Goal: Task Accomplishment & Management: Complete application form

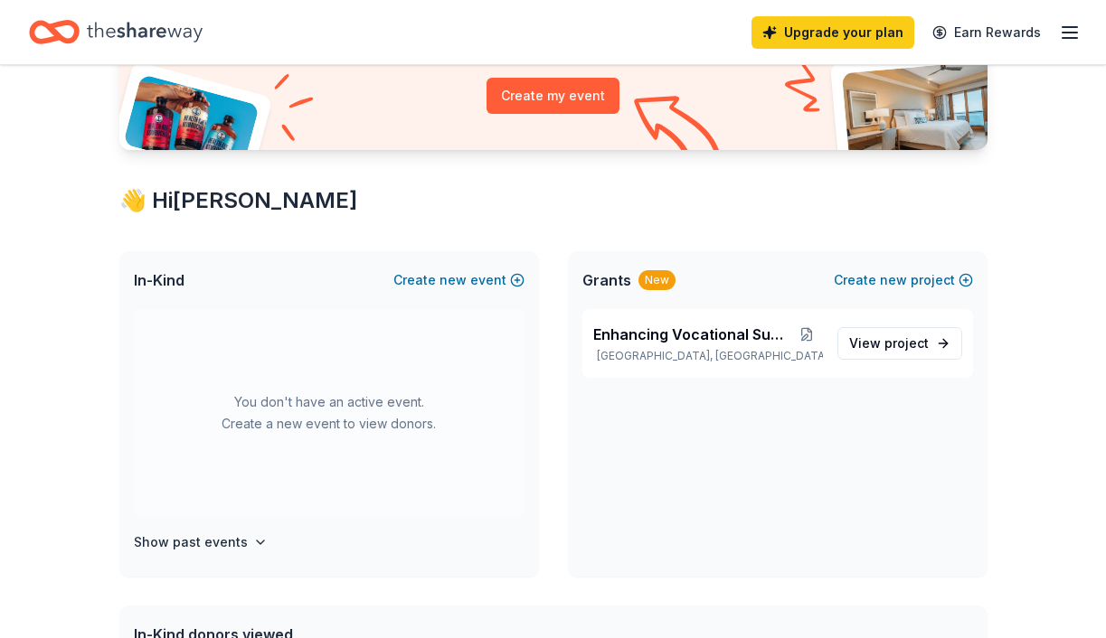
scroll to position [237, 0]
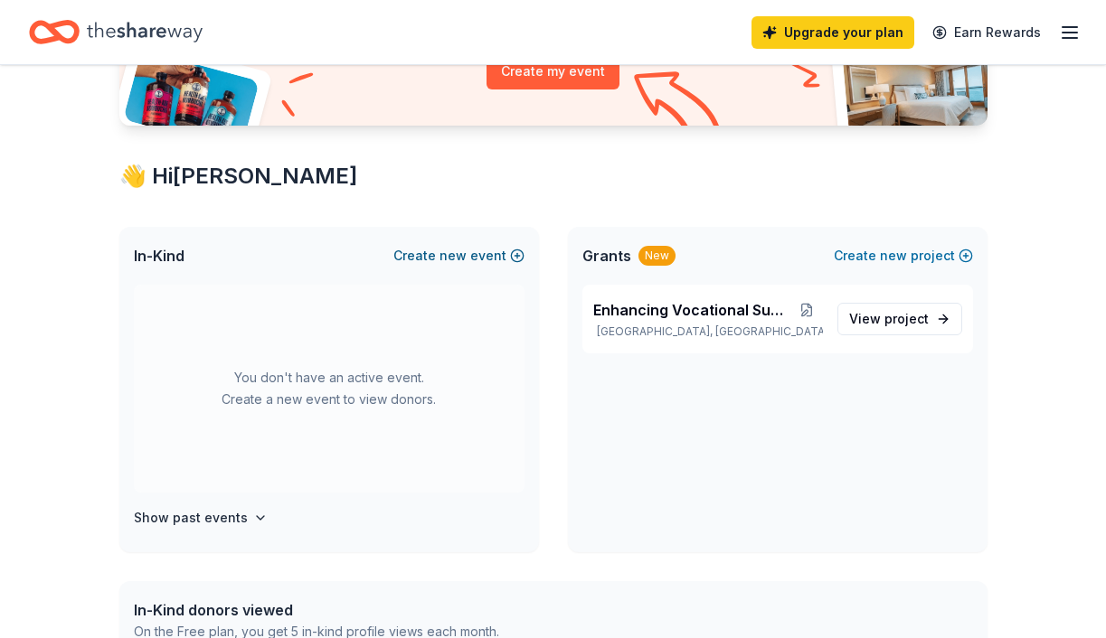
click at [483, 250] on button "Create new event" at bounding box center [458, 256] width 131 height 22
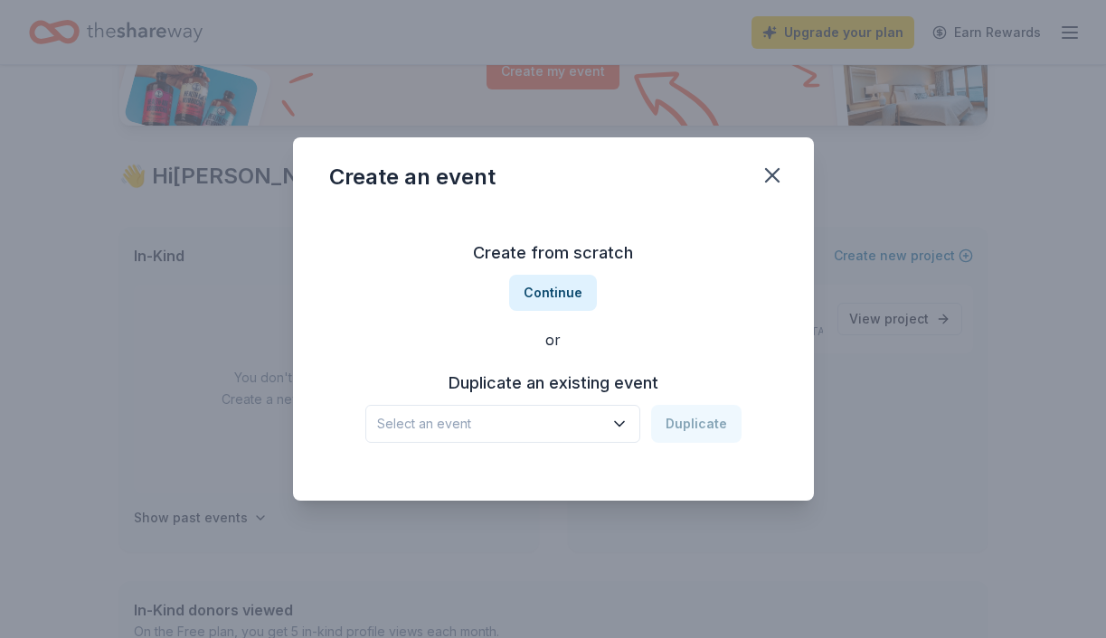
click at [599, 422] on span "Select an event" at bounding box center [490, 424] width 226 height 22
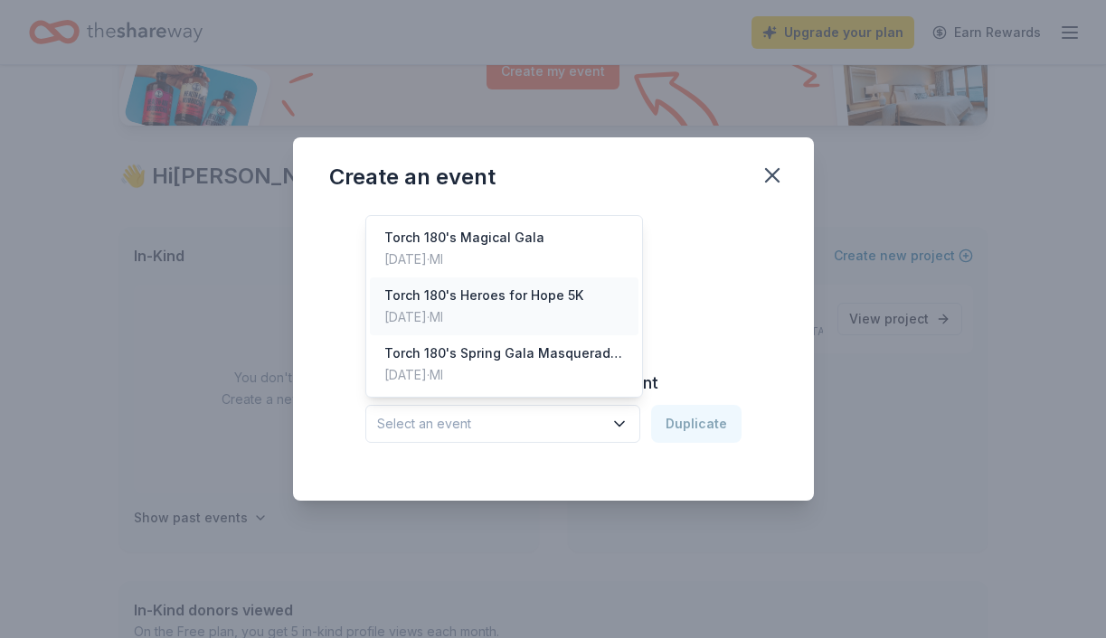
click at [521, 329] on div "Torch 180's Heroes for Hope 5K [DATE] · MI" at bounding box center [504, 307] width 269 height 58
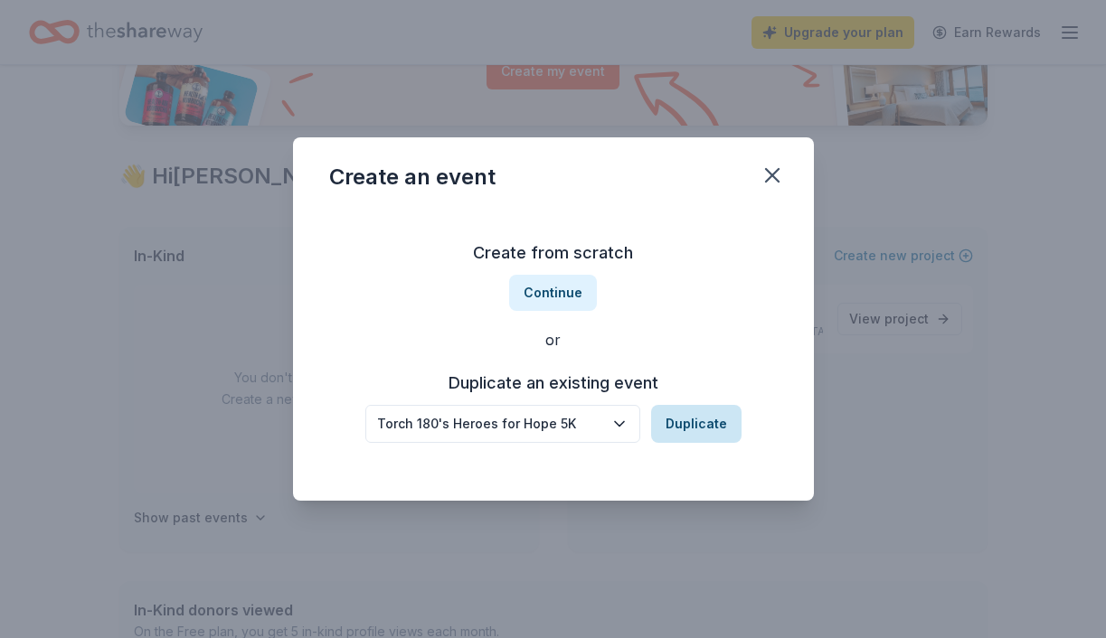
click at [661, 423] on button "Duplicate" at bounding box center [696, 424] width 90 height 38
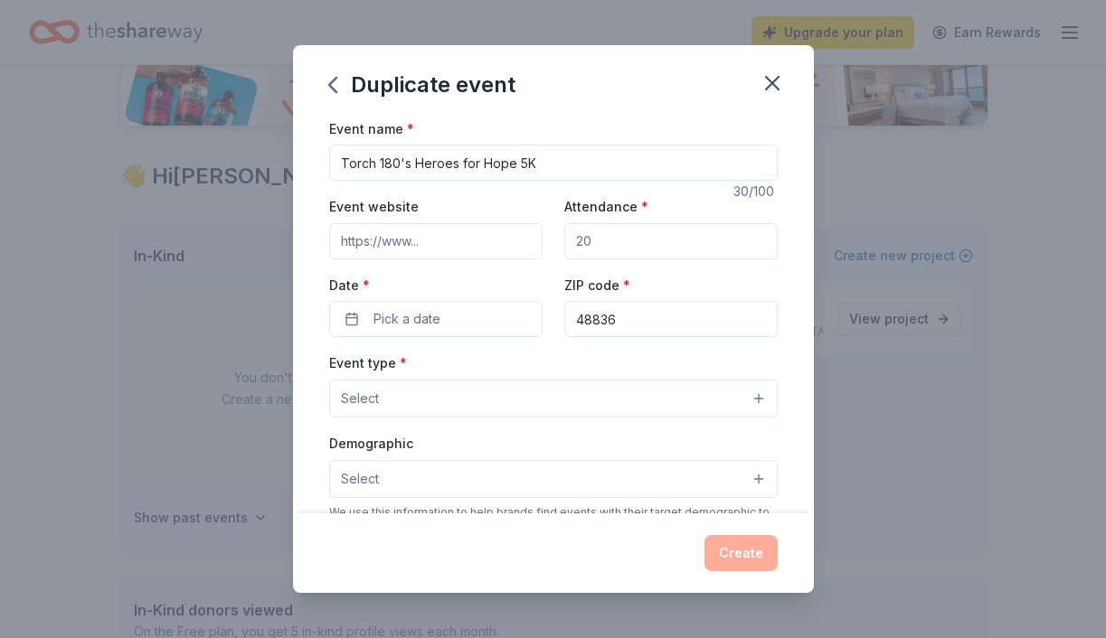
drag, startPoint x: 512, startPoint y: 160, endPoint x: 415, endPoint y: 164, distance: 96.8
click at [415, 164] on input "Torch 180's Heroes for Hope 5K" at bounding box center [553, 163] width 448 height 36
type input "Torch 180's Guardians of the Glow 5K"
click at [592, 243] on input "Attendance *" at bounding box center [670, 241] width 213 height 36
type input "200"
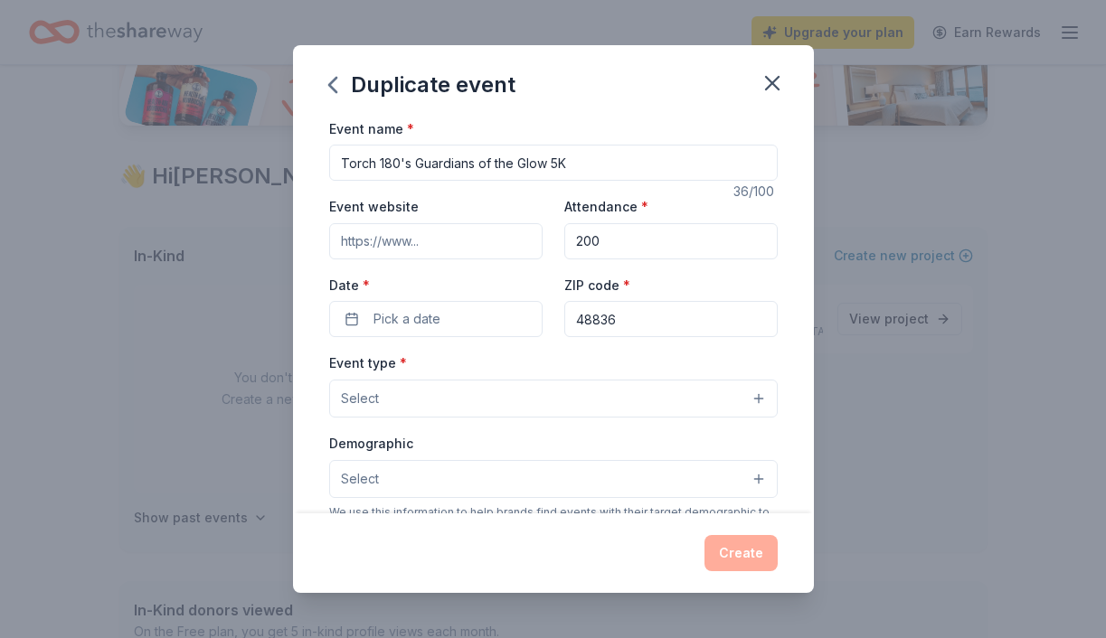
click at [469, 245] on input "Event website" at bounding box center [435, 241] width 213 height 36
paste input "[URL][DOMAIN_NAME]"
type input "[URL][DOMAIN_NAME]"
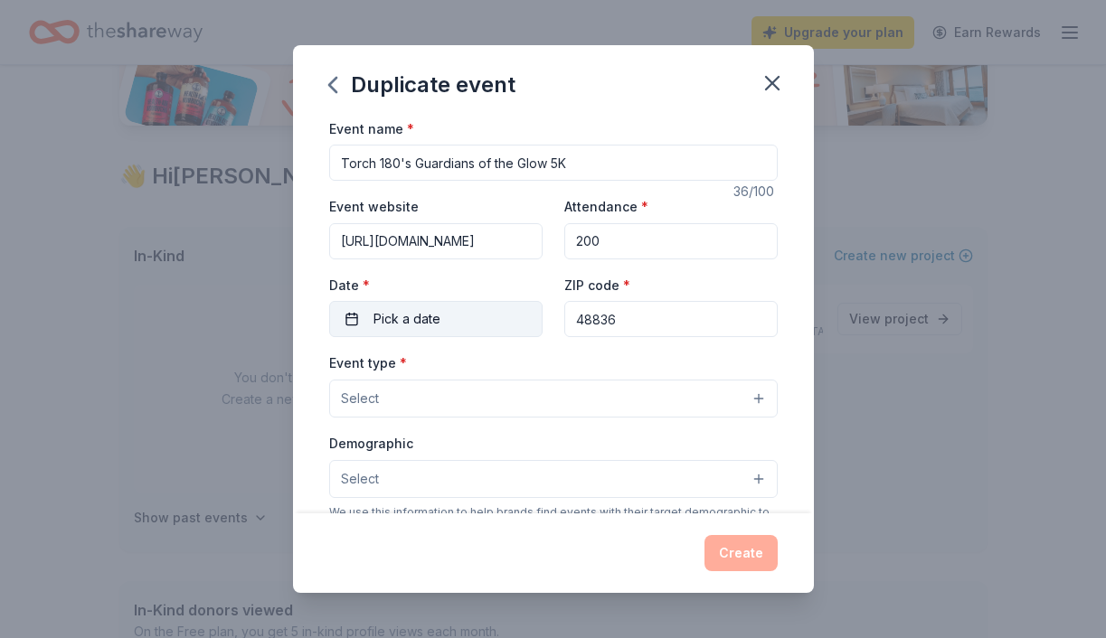
click at [457, 325] on button "Pick a date" at bounding box center [435, 319] width 213 height 36
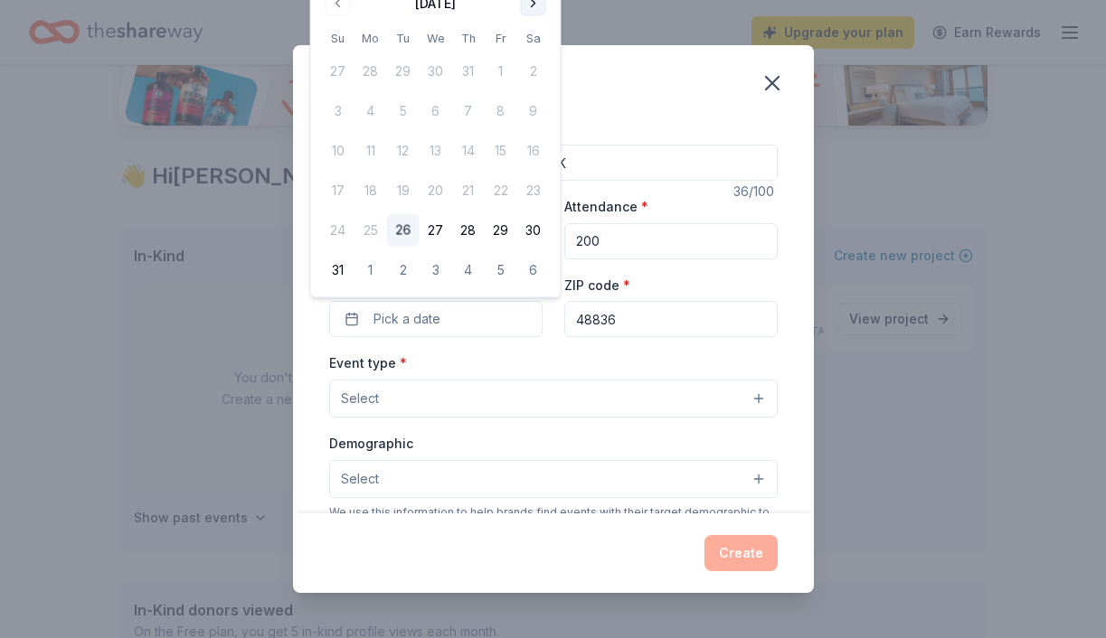
click at [536, 1] on button "Go to next month" at bounding box center [533, 3] width 25 height 25
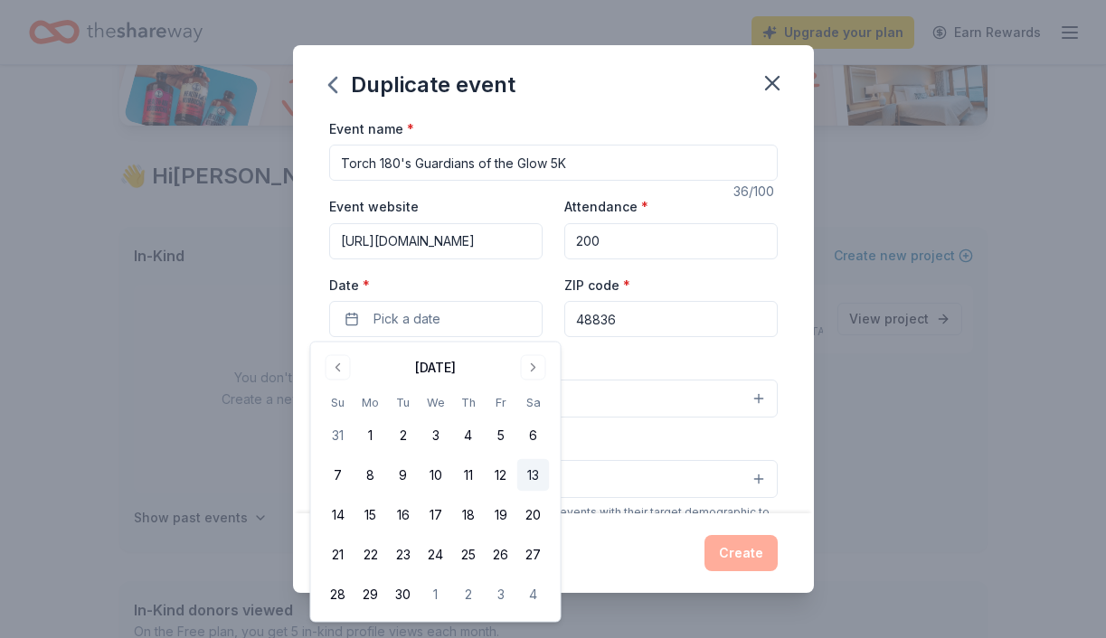
click at [535, 480] on button "13" at bounding box center [533, 475] width 33 height 33
click at [668, 353] on div "Event type * Select" at bounding box center [553, 385] width 448 height 66
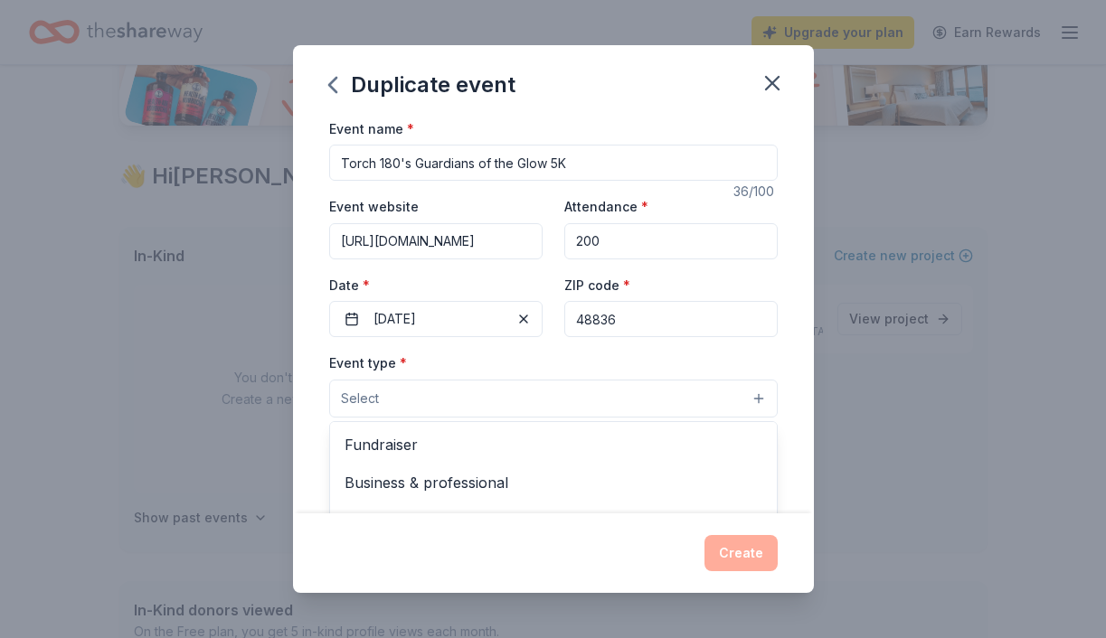
click at [561, 410] on button "Select" at bounding box center [553, 399] width 448 height 38
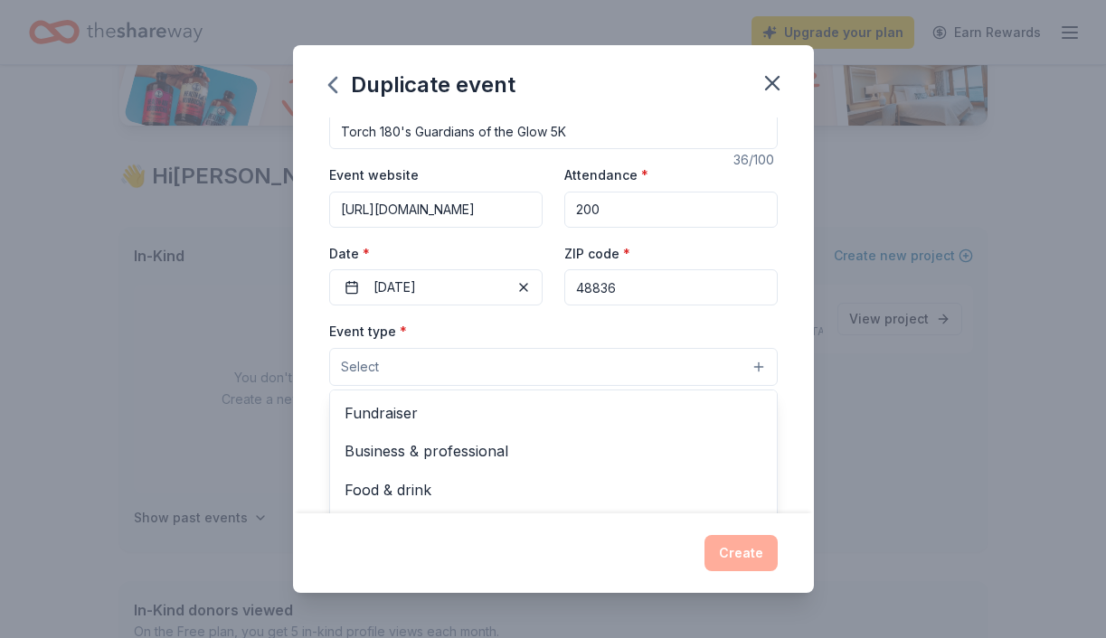
scroll to position [33, 0]
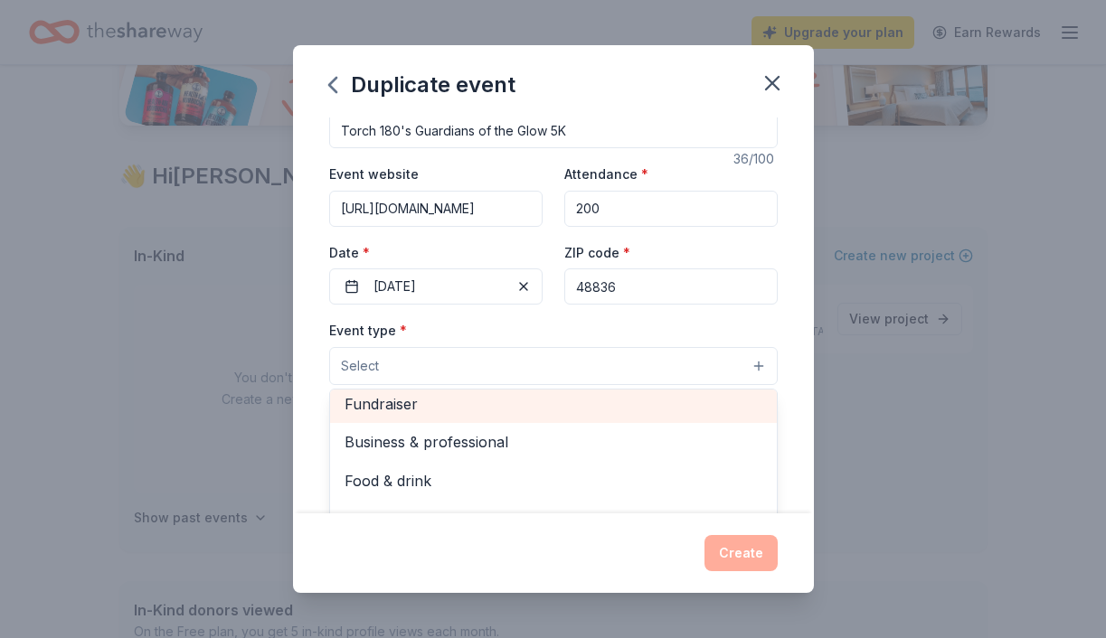
click at [561, 410] on span "Fundraiser" at bounding box center [553, 404] width 418 height 24
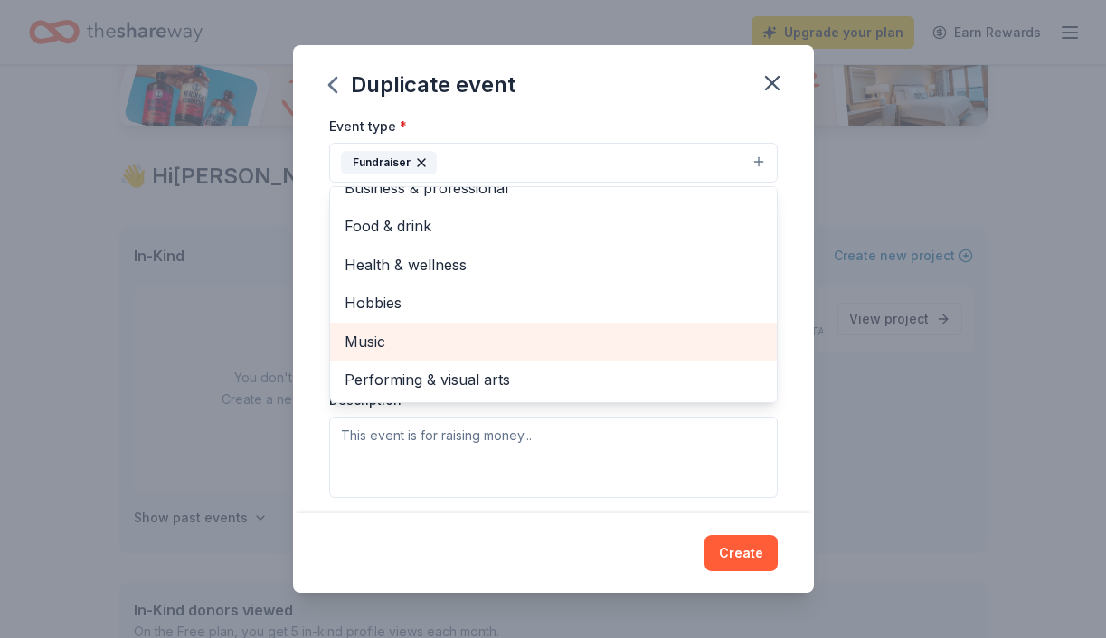
scroll to position [279, 0]
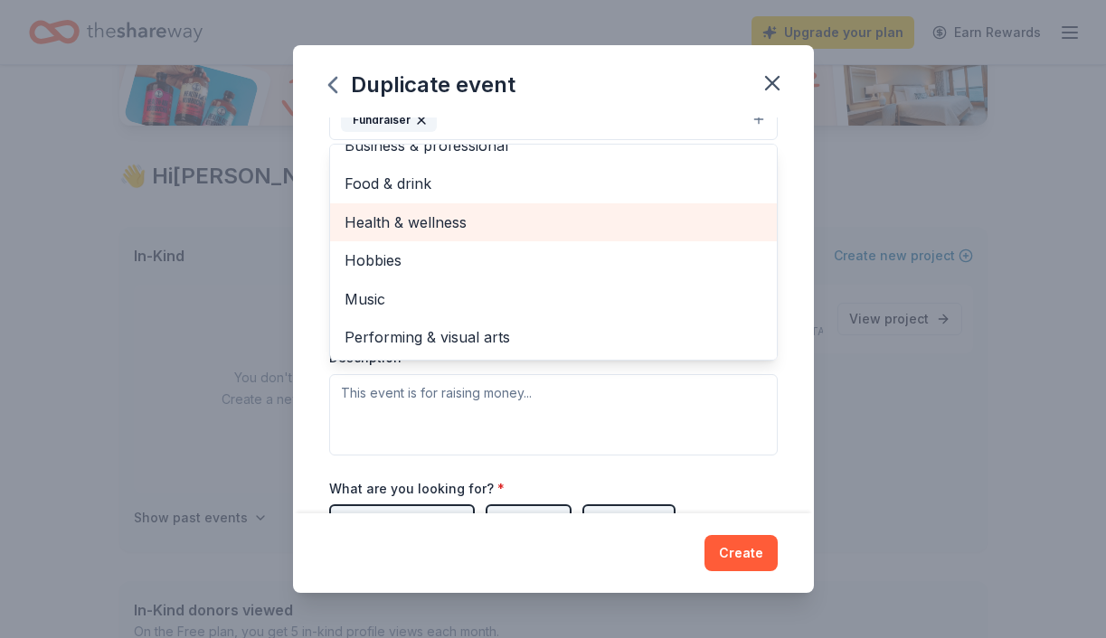
click at [543, 212] on span "Health & wellness" at bounding box center [553, 223] width 418 height 24
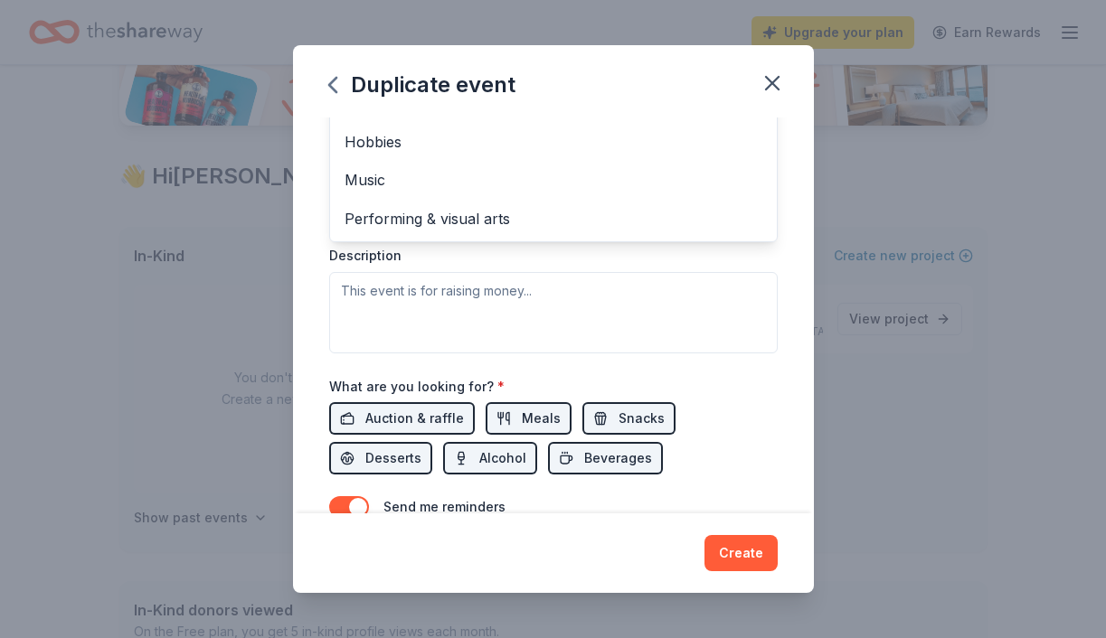
scroll to position [412, 0]
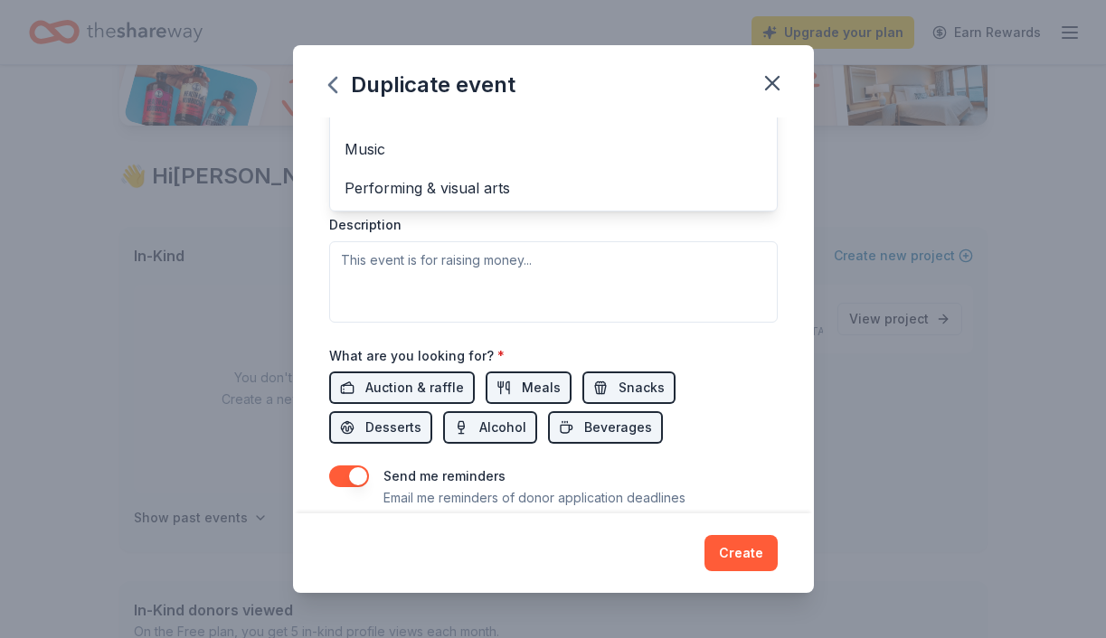
click at [523, 260] on div "Event type * Fundraiser Health & wellness Business & professional Food & drink …" at bounding box center [553, 130] width 448 height 382
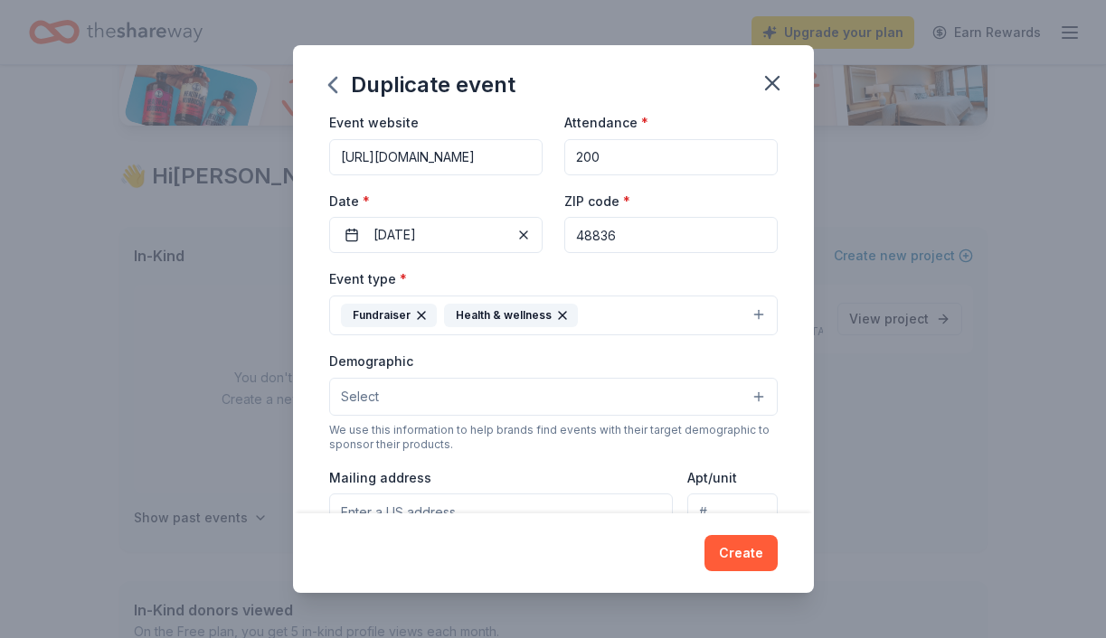
click at [467, 395] on button "Select" at bounding box center [553, 397] width 448 height 38
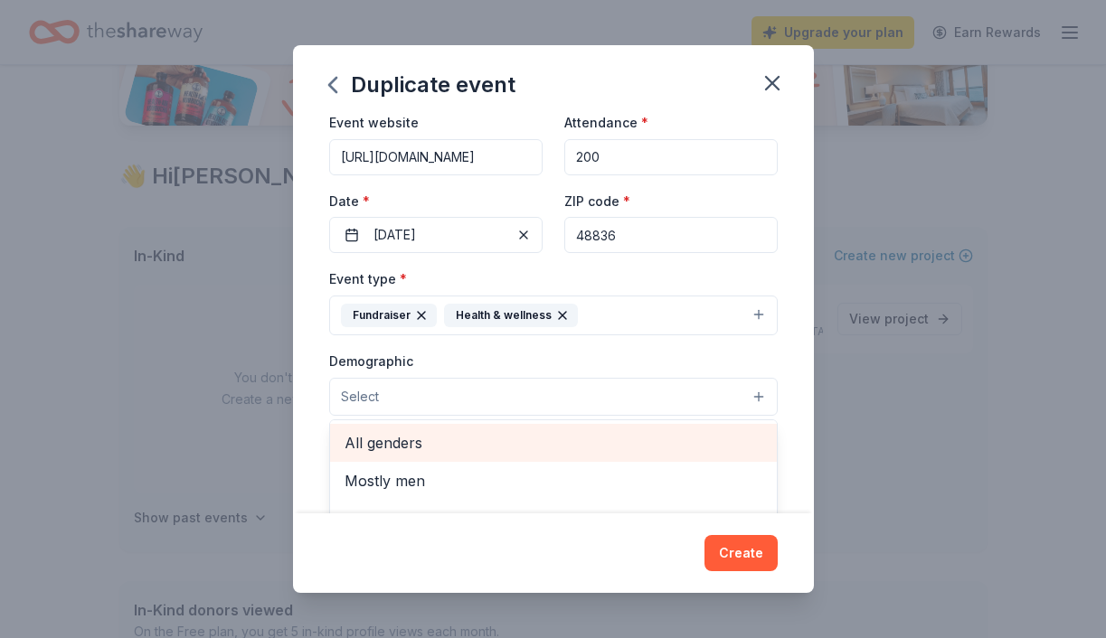
click at [444, 436] on span "All genders" at bounding box center [553, 443] width 418 height 24
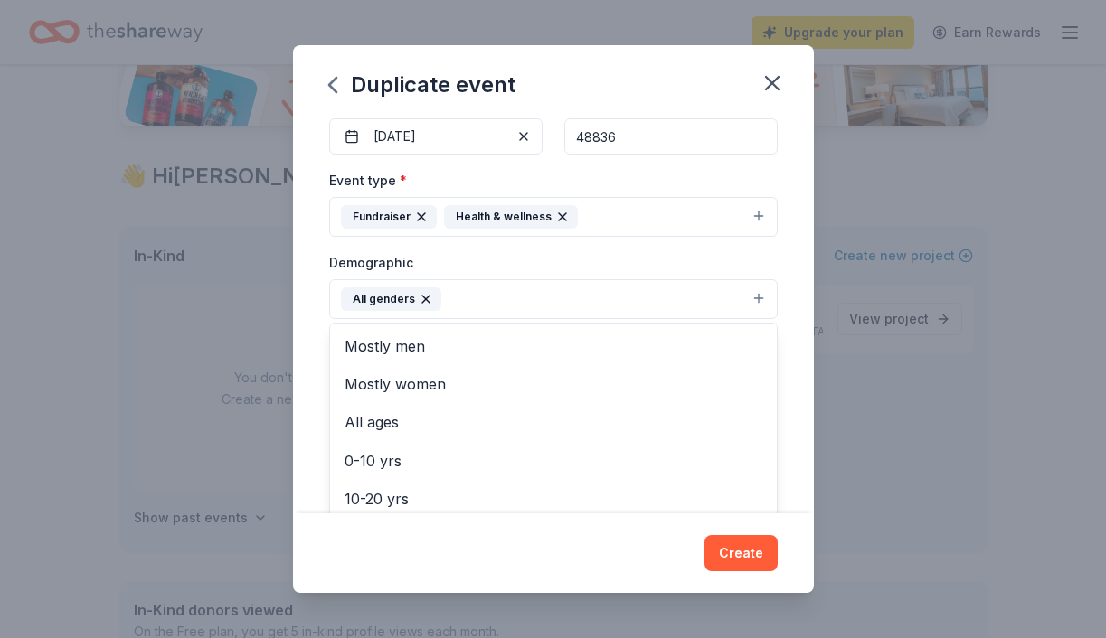
scroll to position [187, 0]
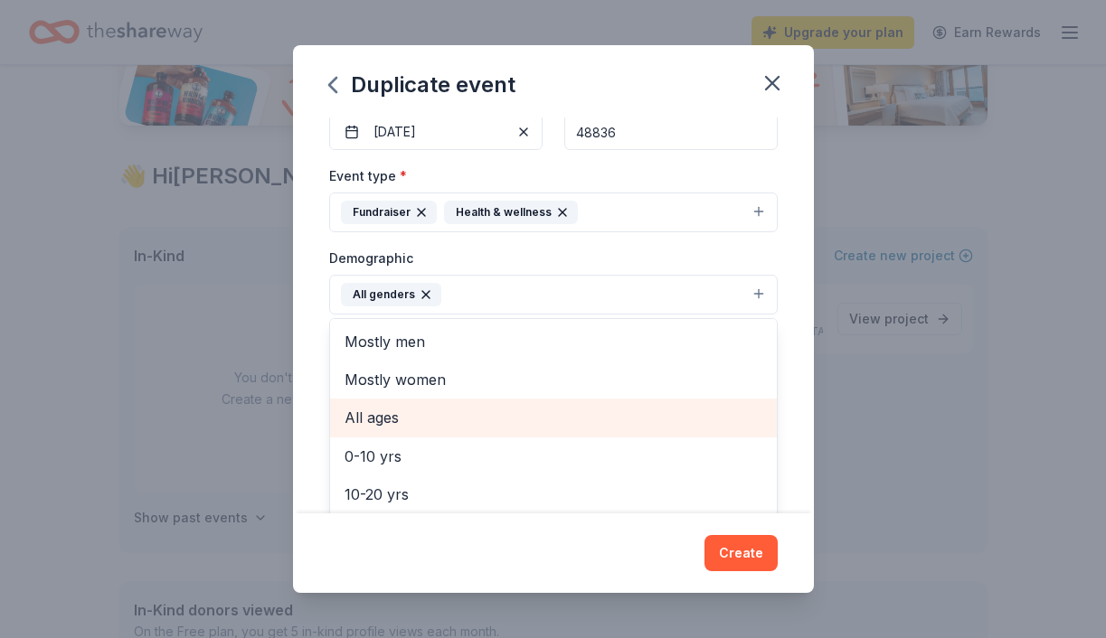
click at [468, 403] on div "All ages" at bounding box center [553, 418] width 447 height 38
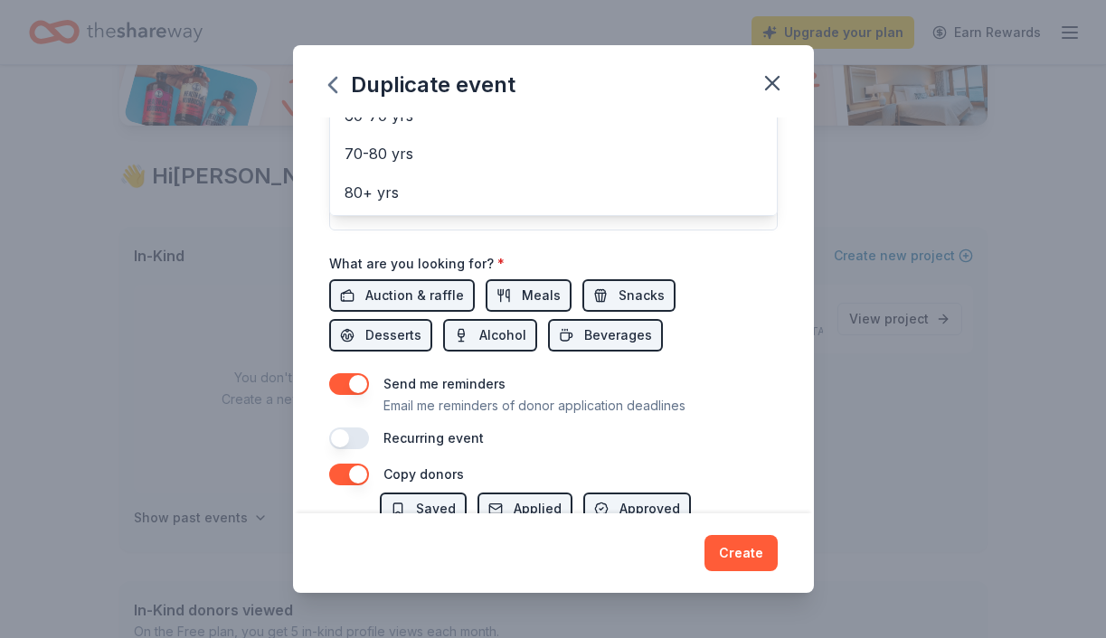
scroll to position [508, 0]
click at [431, 300] on div "Event name * Torch 180's Guardians of the Glow 5K 36 /100 Event website [URL][D…" at bounding box center [553, 28] width 448 height 839
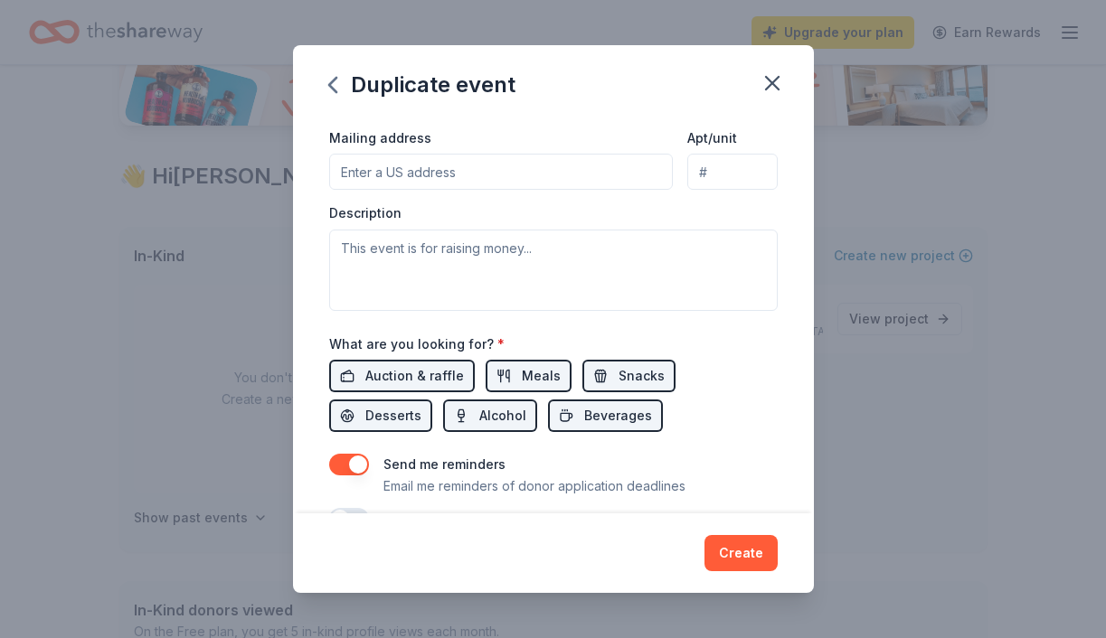
scroll to position [428, 0]
click at [618, 373] on span "Snacks" at bounding box center [641, 374] width 46 height 22
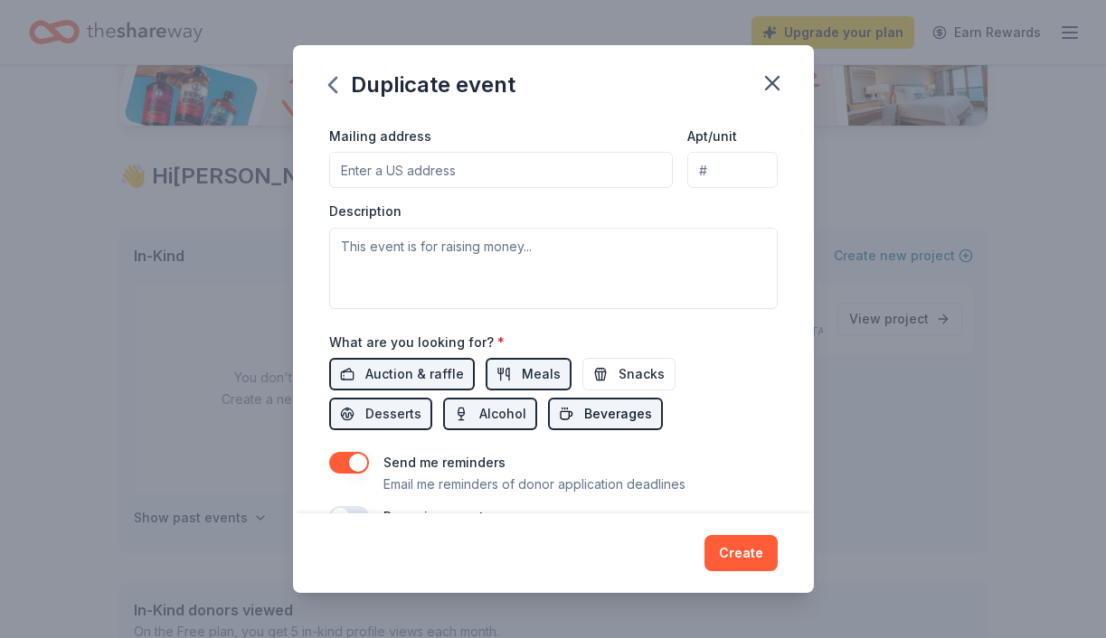
click at [584, 419] on span "Beverages" at bounding box center [618, 414] width 68 height 22
click at [435, 369] on span "Auction & raffle" at bounding box center [414, 374] width 99 height 22
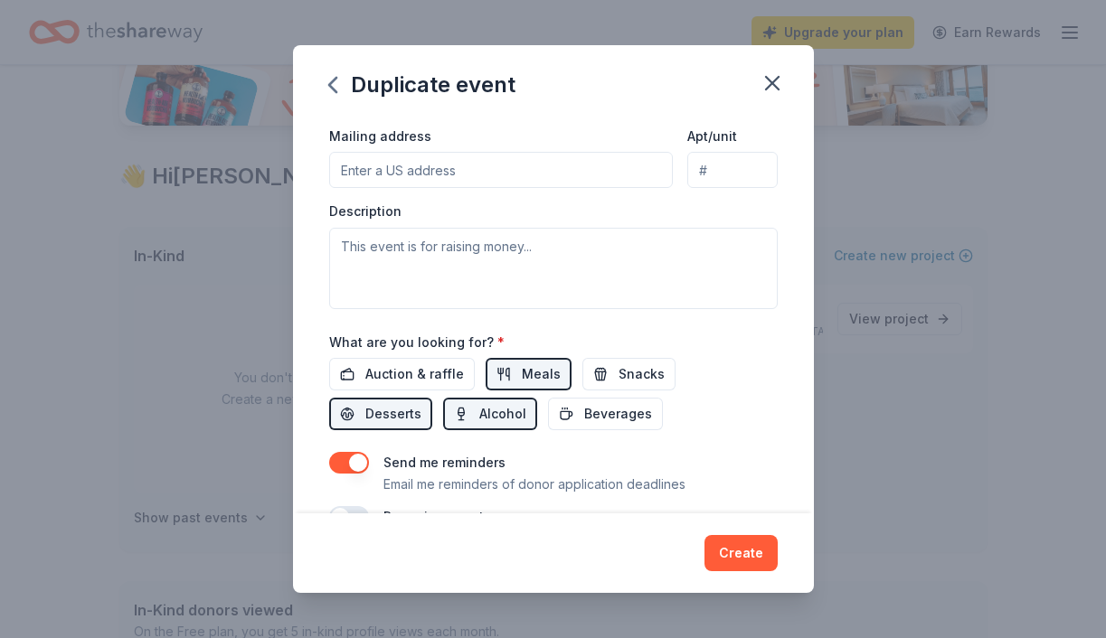
click at [355, 458] on button "button" at bounding box center [349, 463] width 40 height 22
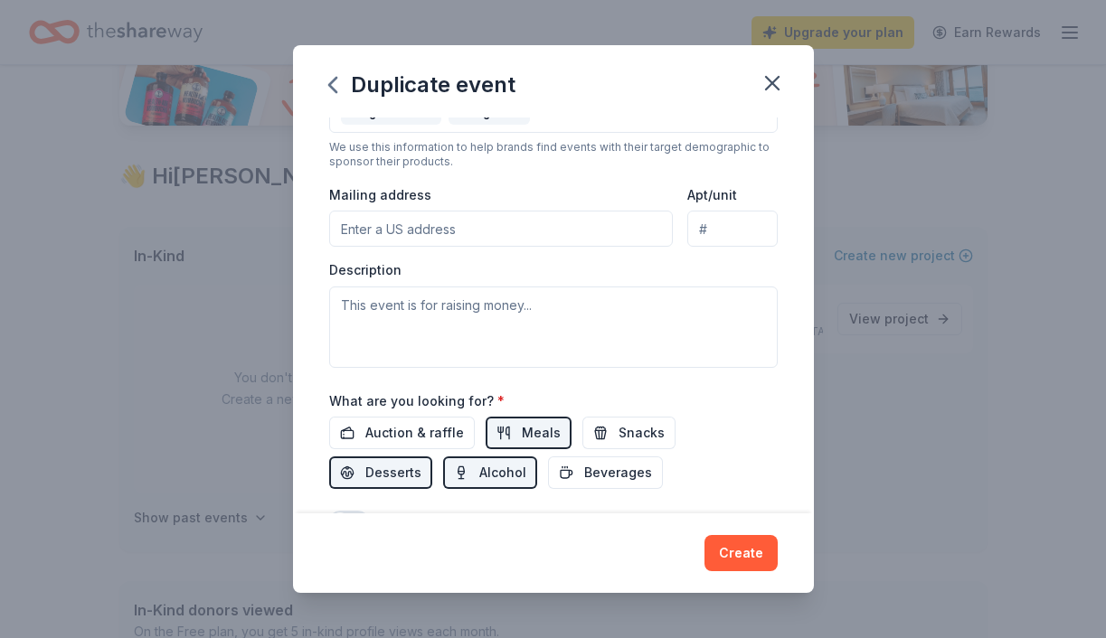
scroll to position [347, 0]
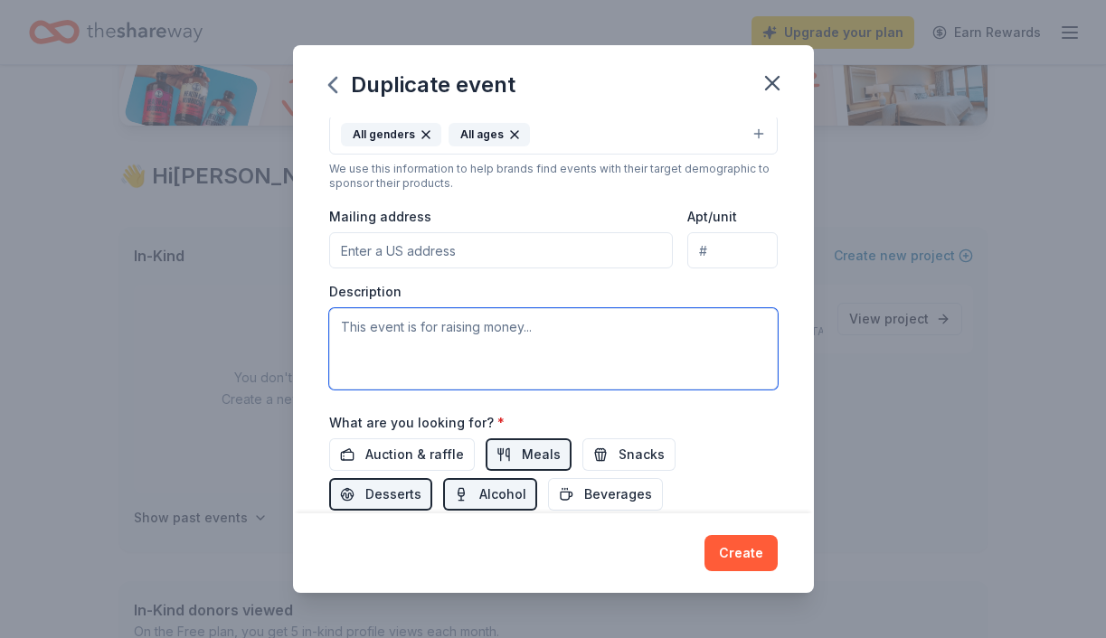
click at [493, 334] on textarea at bounding box center [553, 348] width 448 height 81
paste textarea "Your donation to [PERSON_NAME] 180's Guardians of the Glow 5K empowers young ad…"
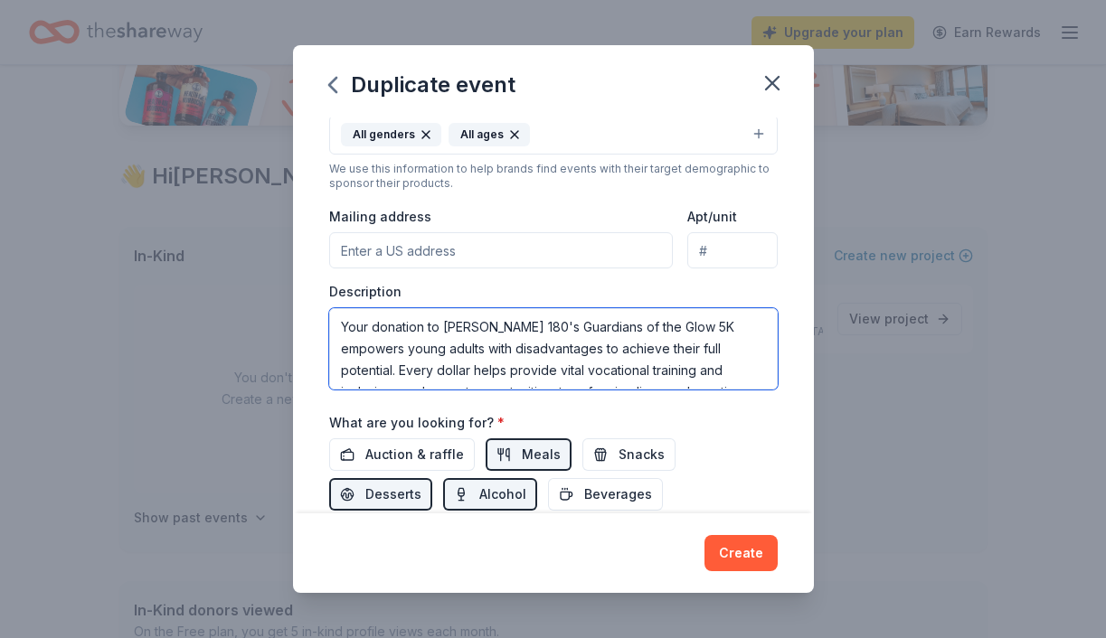
scroll to position [33, 0]
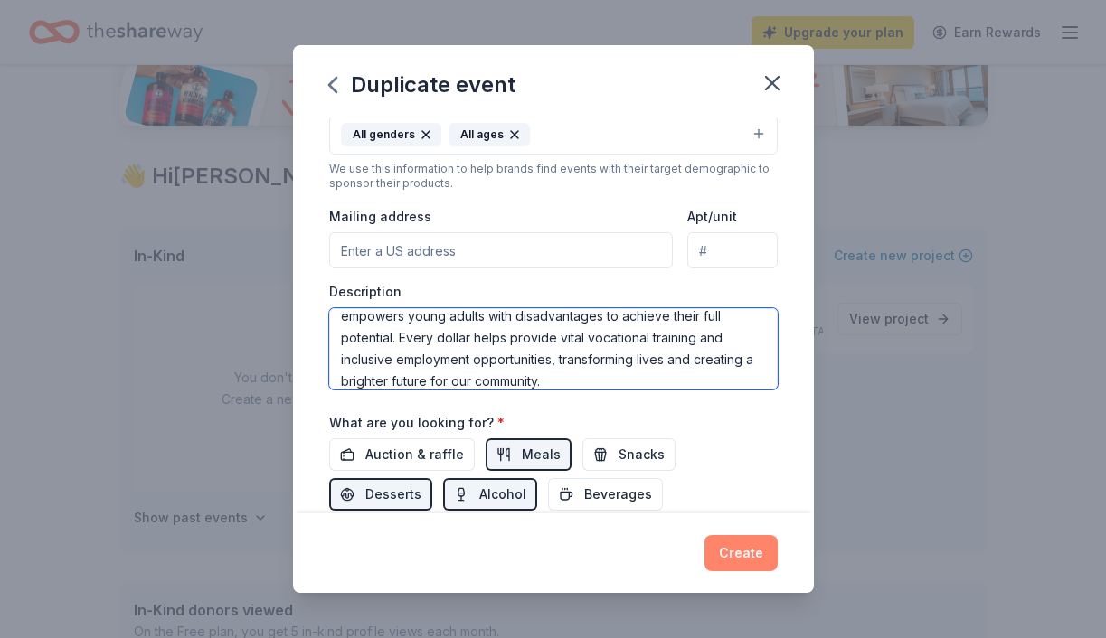
type textarea "Your donation to [PERSON_NAME] 180's Guardians of the Glow 5K empowers young ad…"
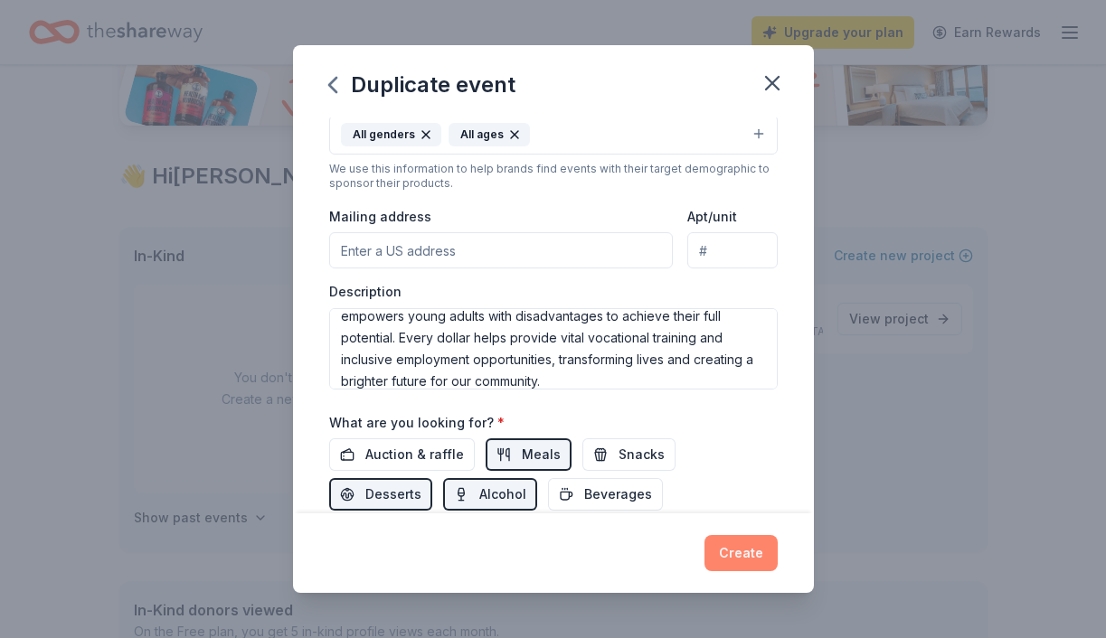
click at [729, 544] on button "Create" at bounding box center [740, 553] width 73 height 36
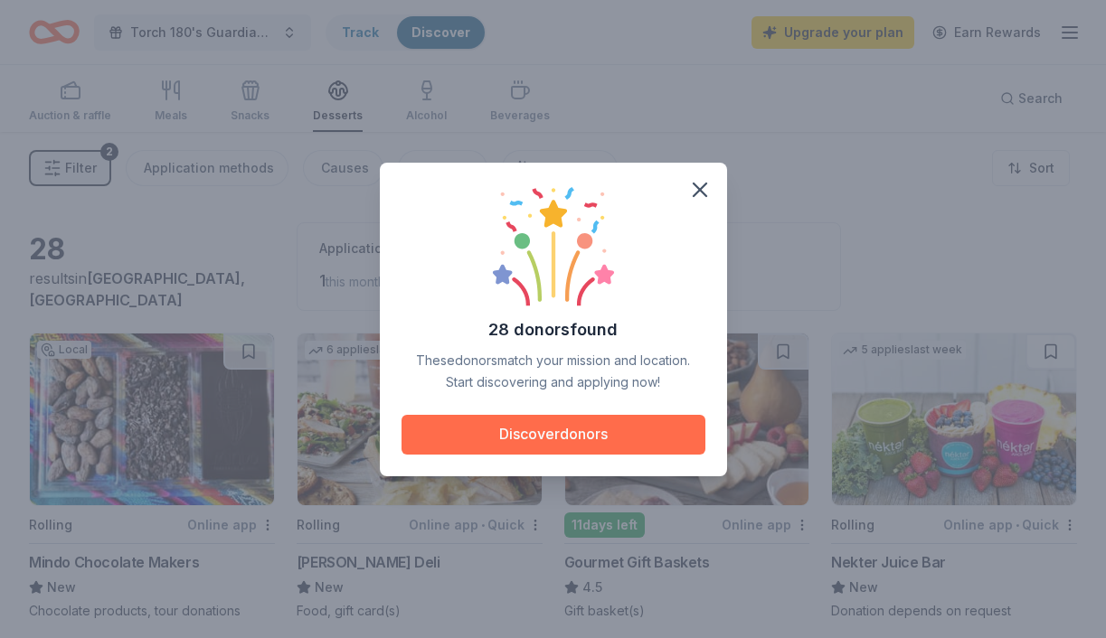
click at [614, 442] on button "Discover donors" at bounding box center [553, 435] width 304 height 40
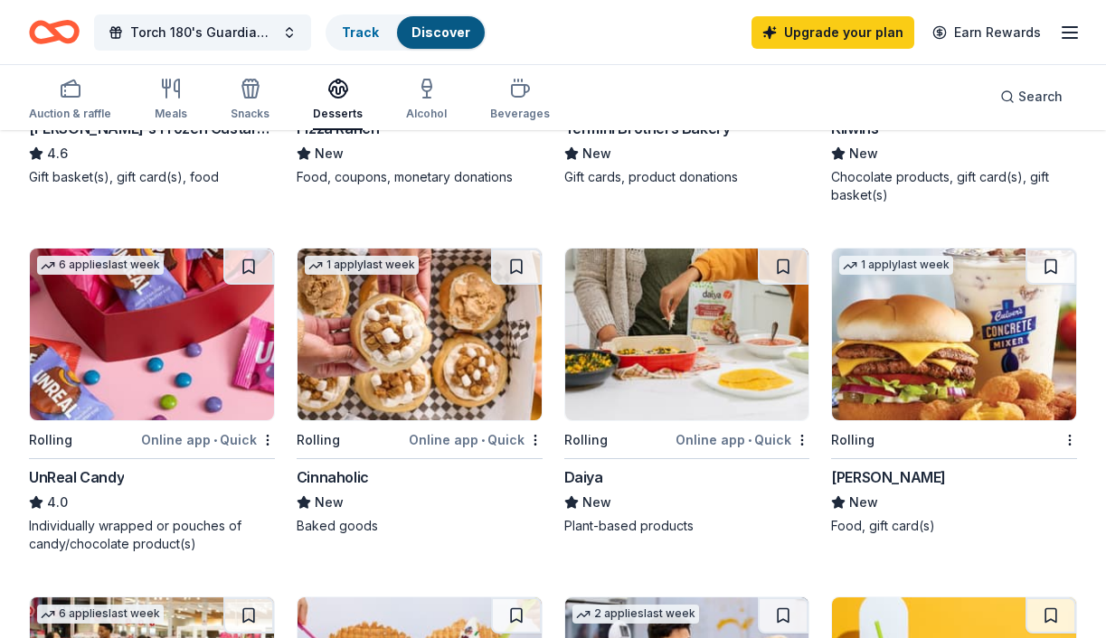
scroll to position [608, 0]
